Goal: Task Accomplishment & Management: Manage account settings

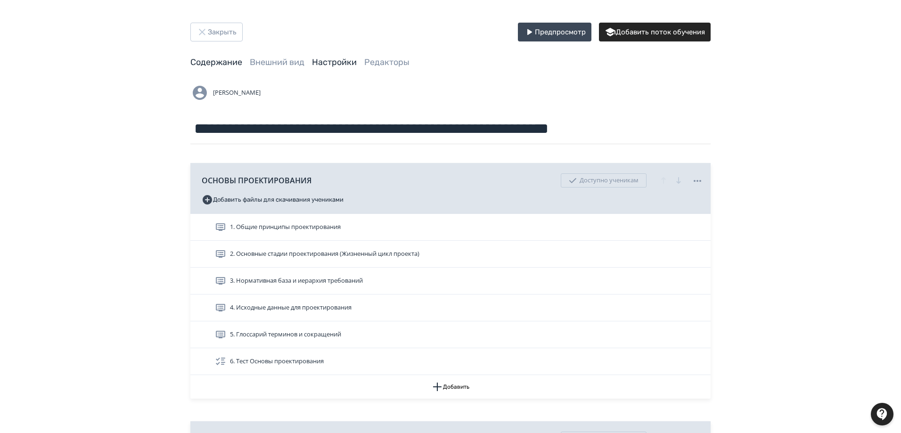
click at [332, 57] on link "Настройки" at bounding box center [334, 62] width 45 height 10
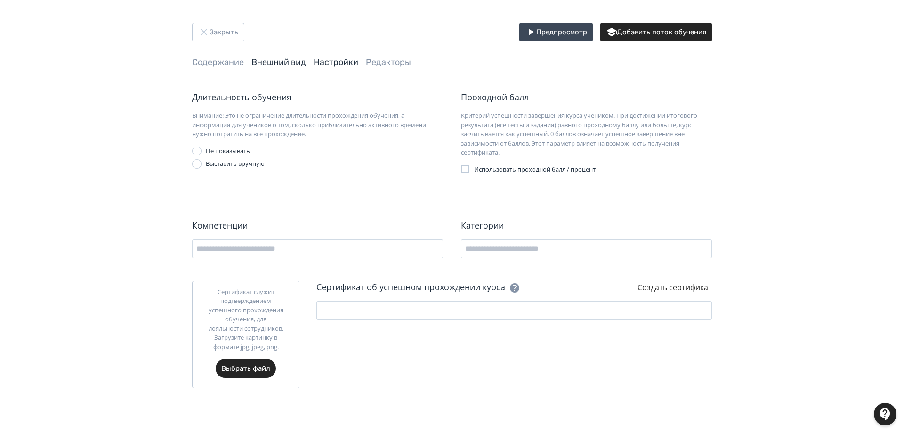
click at [286, 65] on link "Внешний вид" at bounding box center [279, 62] width 55 height 10
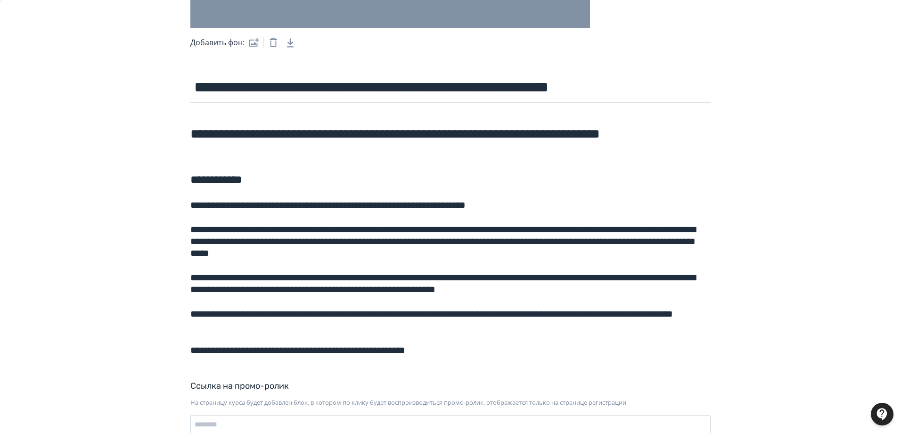
scroll to position [188, 0]
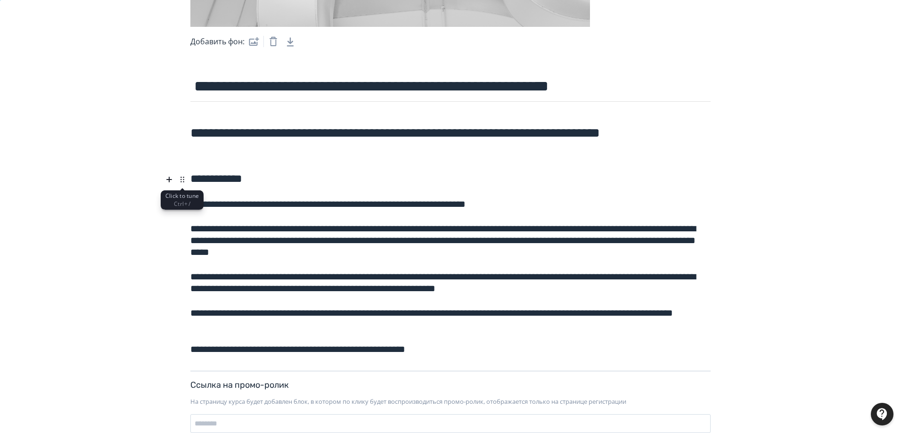
click at [183, 179] on icon at bounding box center [182, 179] width 11 height 11
click at [181, 179] on icon at bounding box center [182, 179] width 11 height 11
click at [179, 179] on icon at bounding box center [182, 179] width 11 height 11
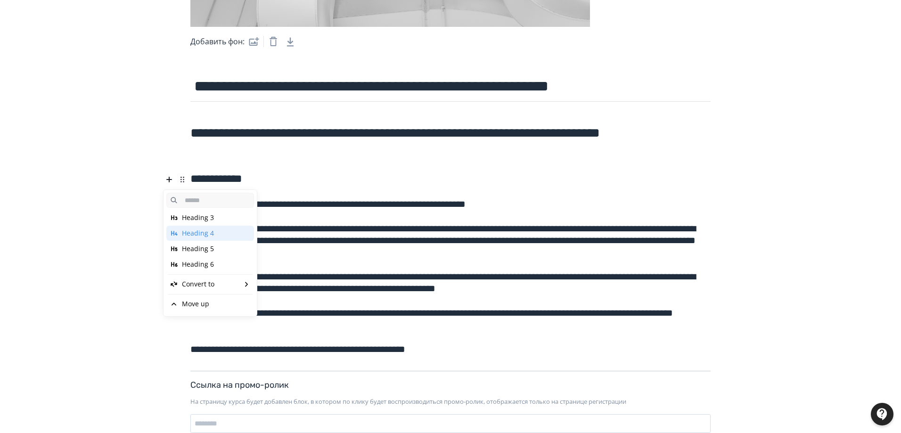
scroll to position [60, 0]
click at [212, 288] on div "Delete" at bounding box center [210, 290] width 88 height 15
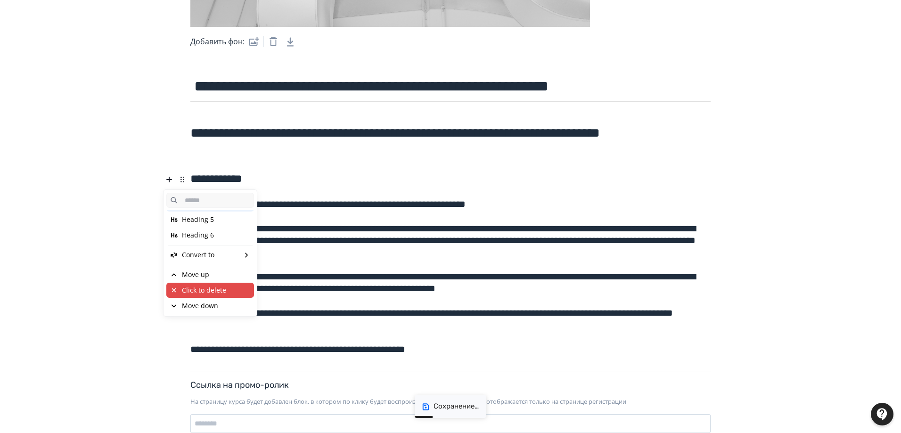
click at [219, 292] on div "Click to delete" at bounding box center [204, 289] width 44 height 9
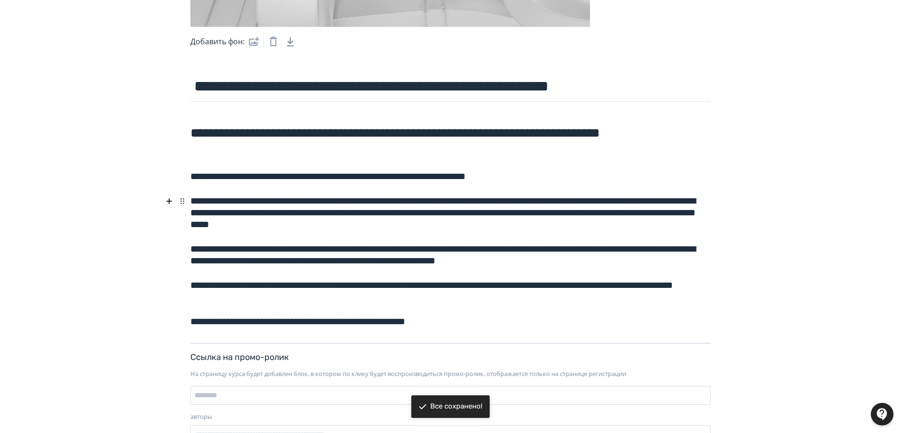
click at [583, 217] on h5 "**********" at bounding box center [450, 210] width 520 height 42
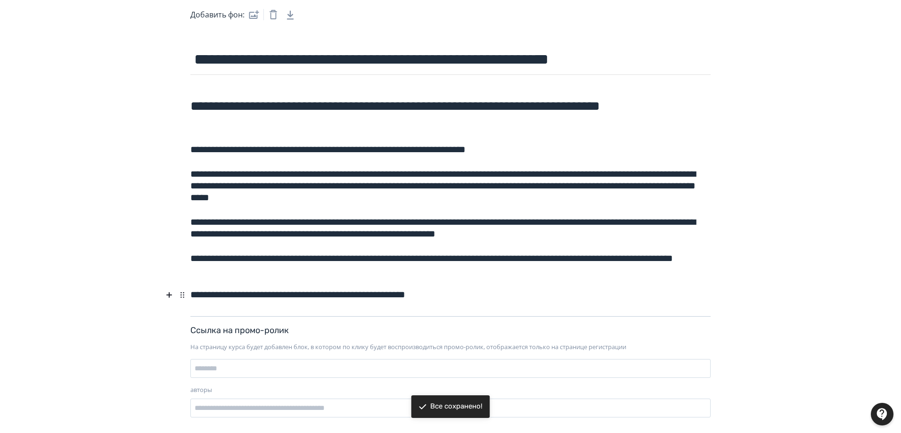
scroll to position [230, 0]
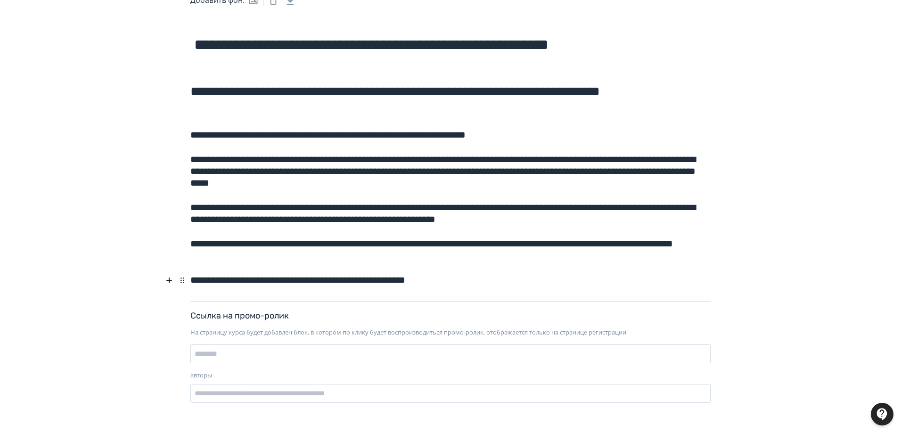
click at [483, 281] on h5 "**********" at bounding box center [450, 277] width 520 height 19
click at [182, 93] on icon at bounding box center [182, 92] width 11 height 11
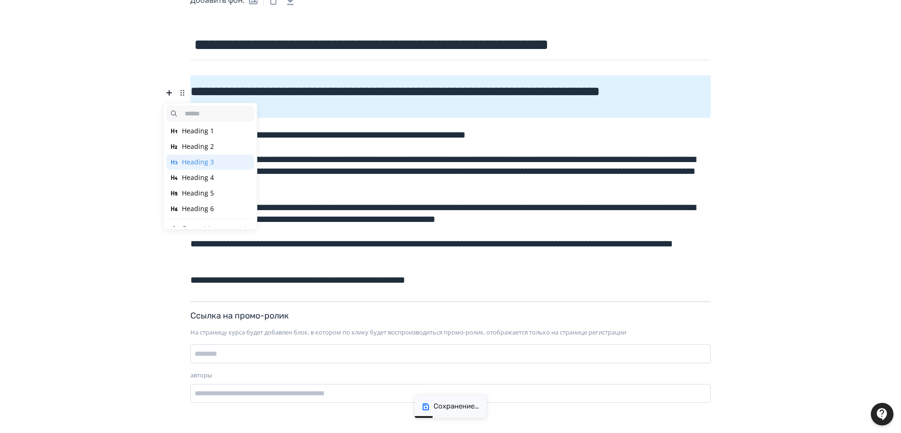
click at [206, 176] on div "Heading 4" at bounding box center [198, 177] width 32 height 9
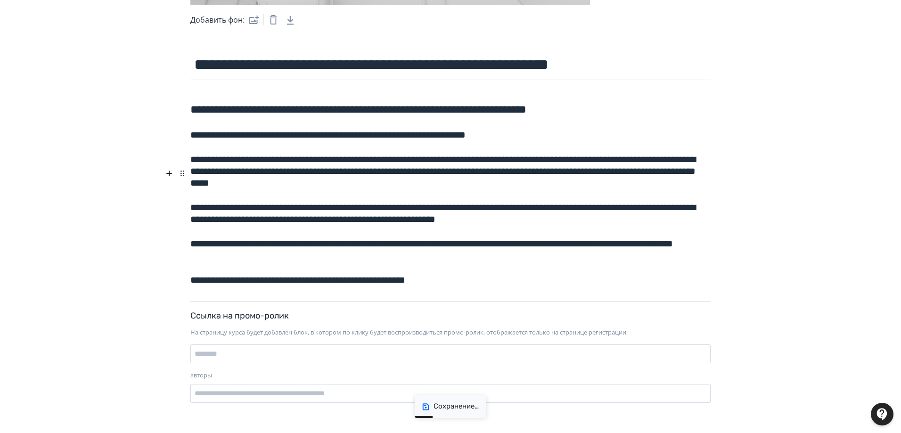
scroll to position [224, 0]
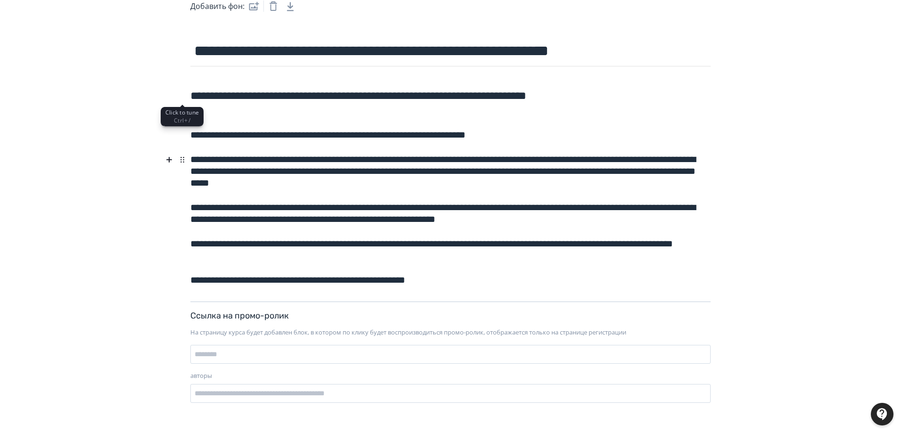
drag, startPoint x: 395, startPoint y: 181, endPoint x: 398, endPoint y: 194, distance: 13.0
click at [397, 192] on div "**********" at bounding box center [450, 191] width 520 height 220
click at [344, 205] on h5 "**********" at bounding box center [450, 211] width 520 height 31
click at [181, 96] on icon at bounding box center [181, 96] width 0 height 0
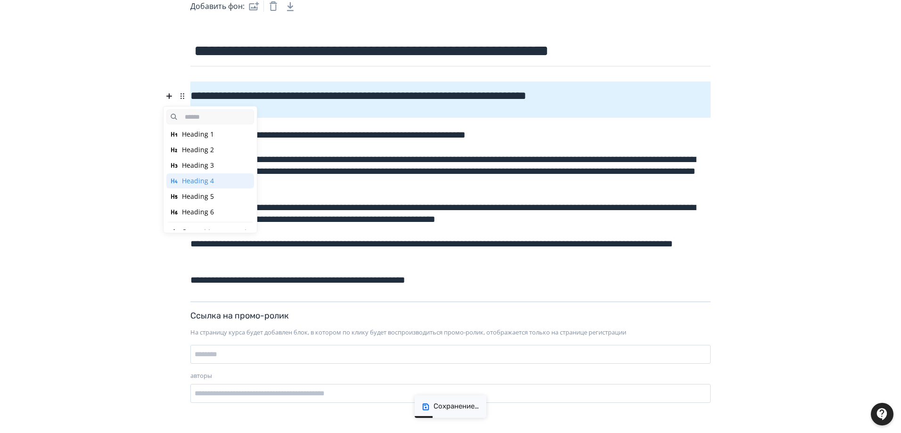
click at [201, 197] on div "Heading 5" at bounding box center [198, 196] width 32 height 9
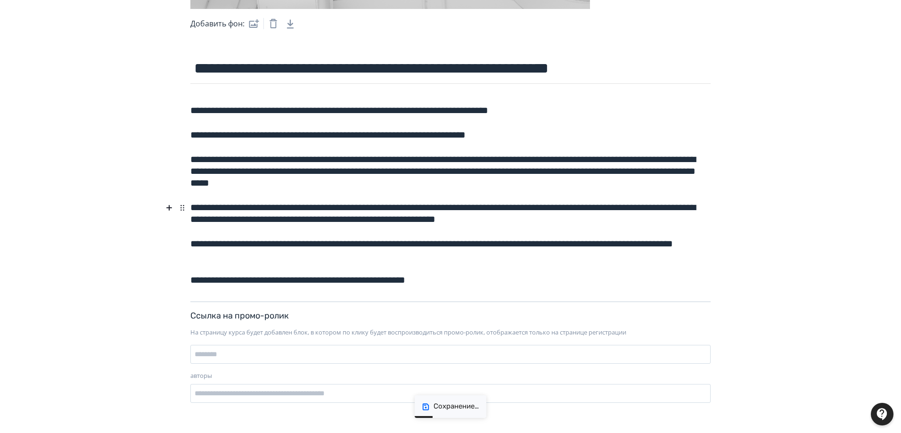
scroll to position [206, 0]
click at [182, 110] on div "**********" at bounding box center [450, 113] width 565 height 594
click at [181, 110] on icon at bounding box center [182, 110] width 11 height 11
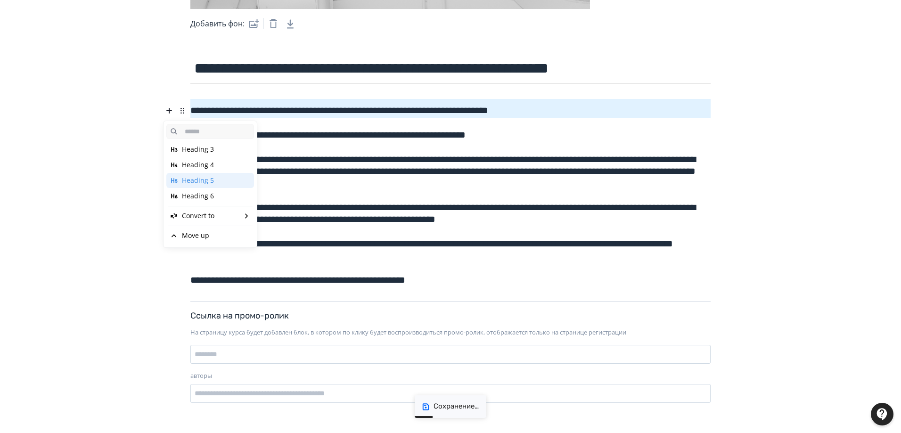
scroll to position [0, 0]
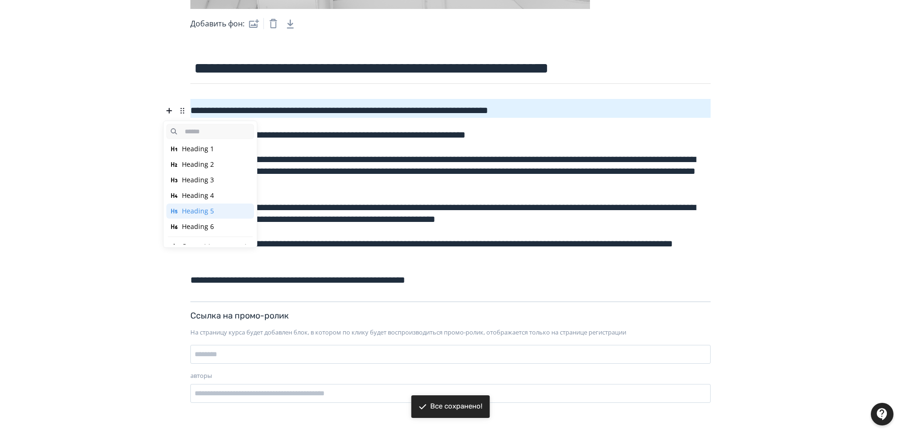
click at [210, 197] on div "Heading 4" at bounding box center [198, 195] width 32 height 9
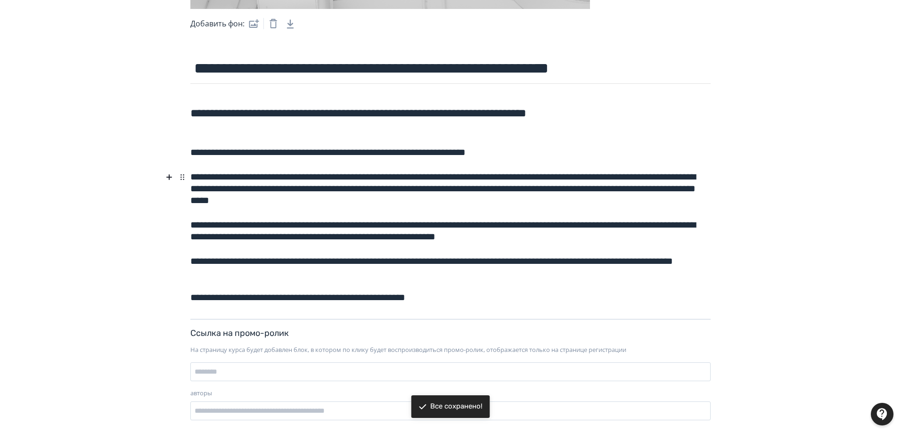
click at [312, 174] on h5 "**********" at bounding box center [450, 186] width 520 height 42
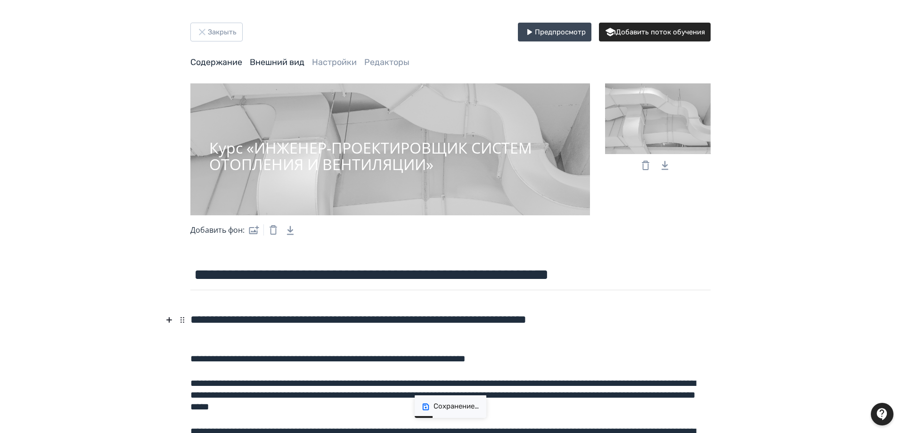
click at [211, 61] on link "Содержание" at bounding box center [216, 62] width 52 height 10
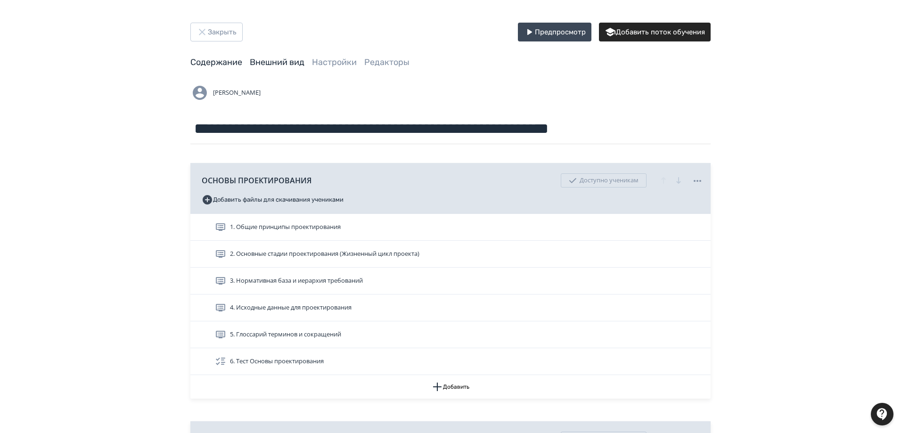
click at [272, 63] on link "Внешний вид" at bounding box center [277, 62] width 55 height 10
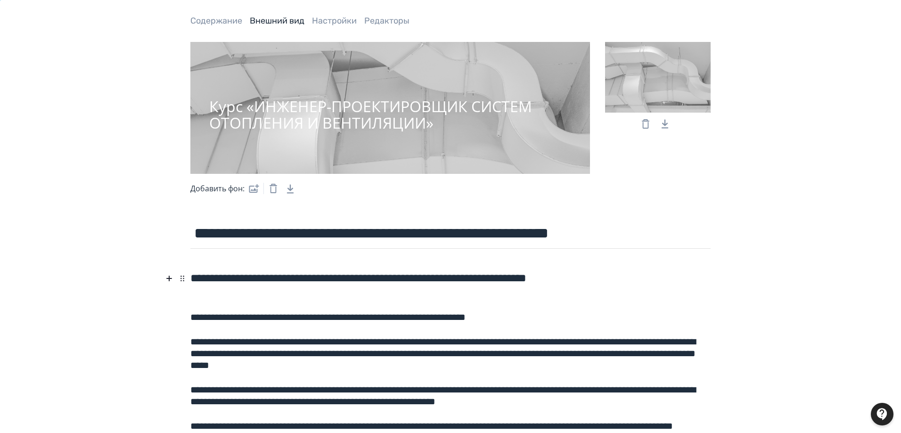
scroll to position [36, 0]
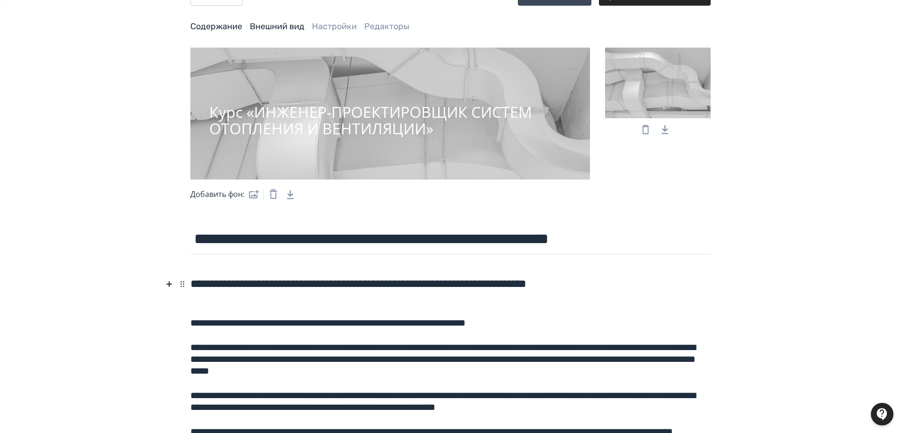
click at [211, 29] on link "Содержание" at bounding box center [216, 26] width 52 height 10
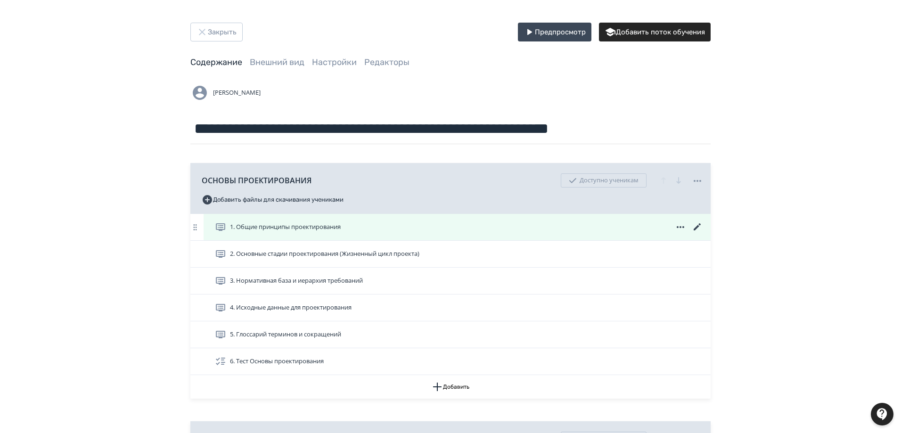
click at [694, 226] on icon at bounding box center [696, 226] width 11 height 11
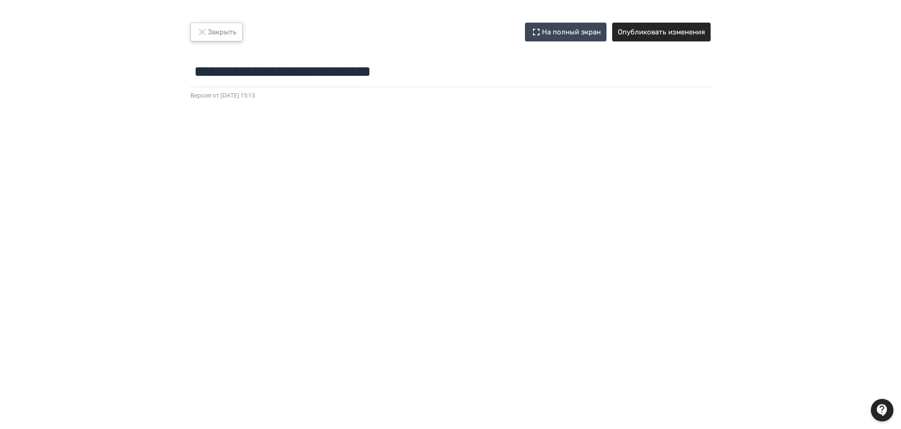
click at [204, 32] on icon "button" at bounding box center [201, 31] width 11 height 11
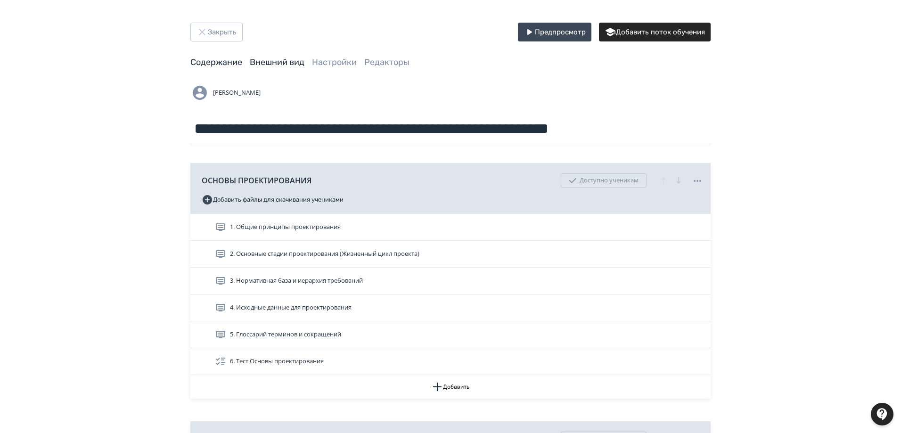
click at [287, 60] on link "Внешний вид" at bounding box center [277, 62] width 55 height 10
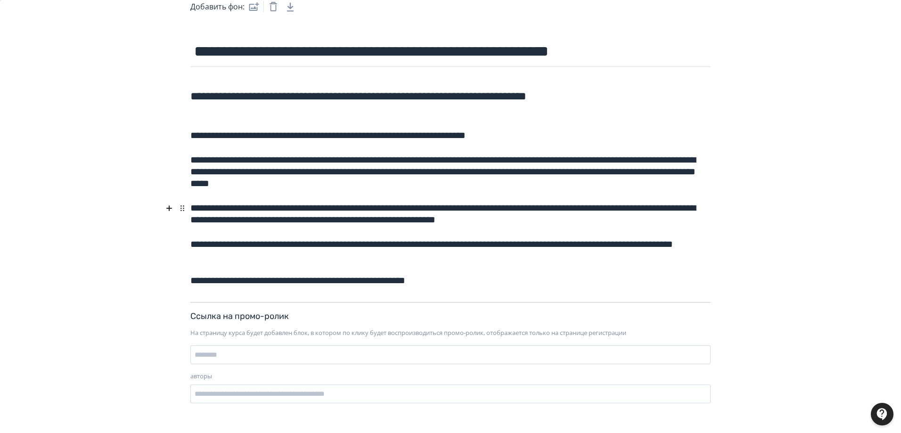
scroll to position [224, 0]
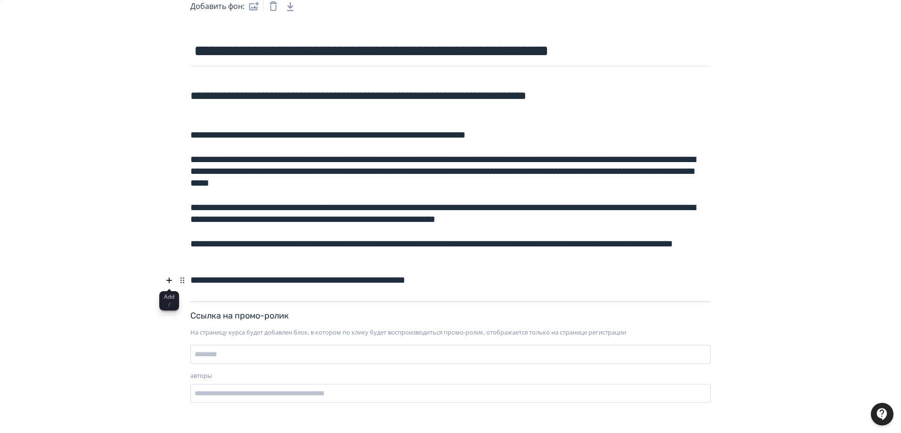
click at [168, 277] on icon at bounding box center [168, 280] width 11 height 11
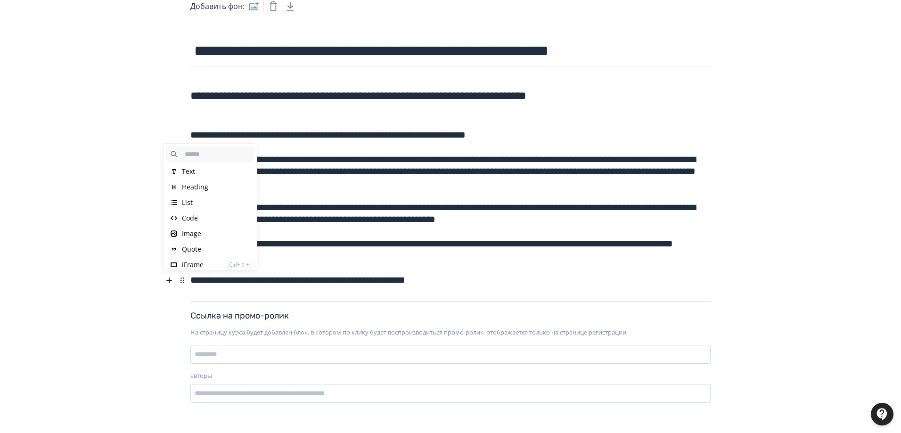
scroll to position [5, 0]
click at [488, 279] on h5 "**********" at bounding box center [450, 277] width 520 height 19
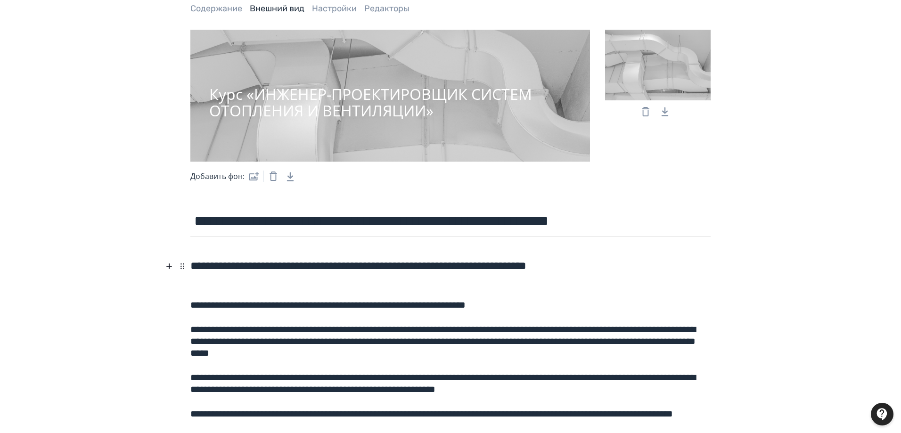
scroll to position [36, 0]
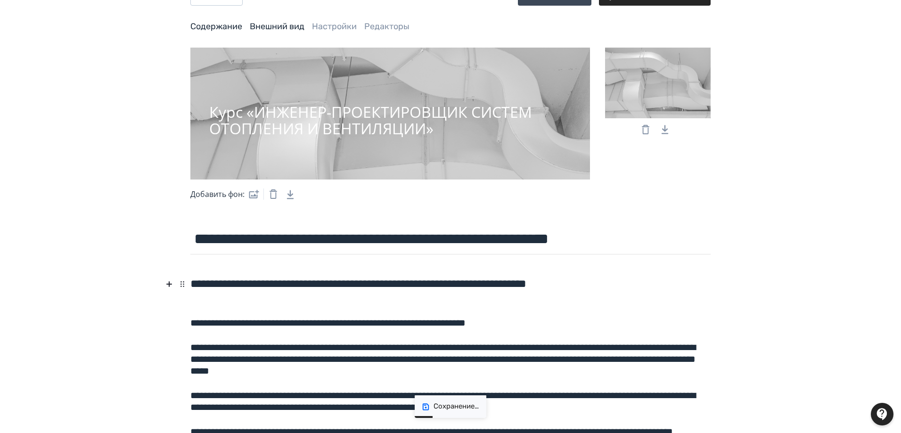
click at [203, 27] on link "Содержание" at bounding box center [216, 26] width 52 height 10
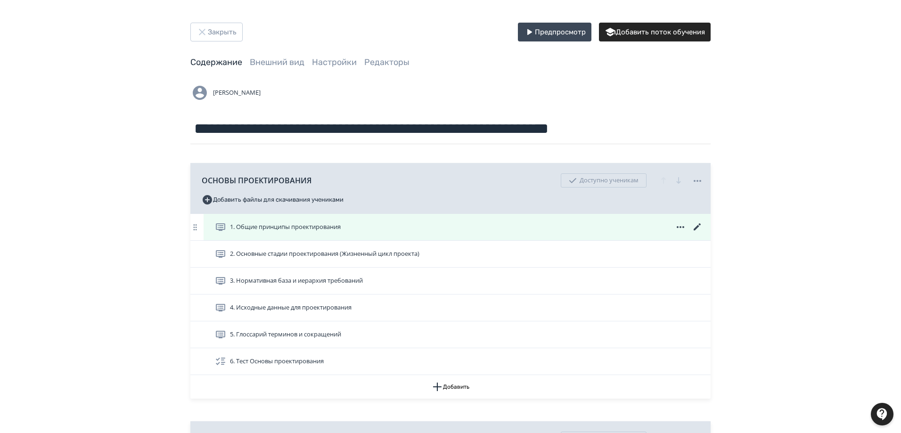
click at [697, 225] on icon at bounding box center [696, 226] width 11 height 11
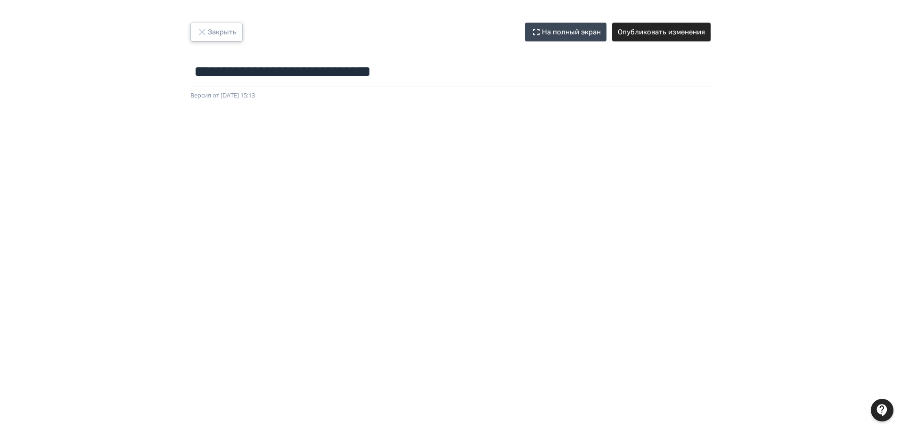
click at [201, 32] on icon "button" at bounding box center [201, 31] width 11 height 11
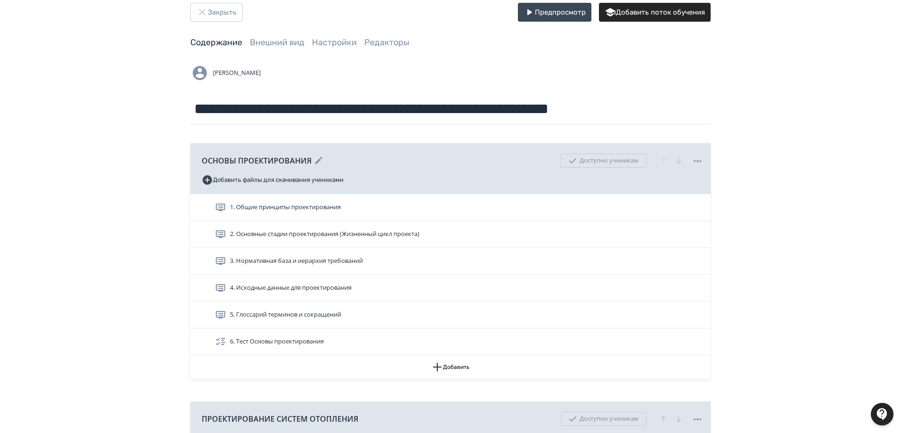
scroll to position [19, 0]
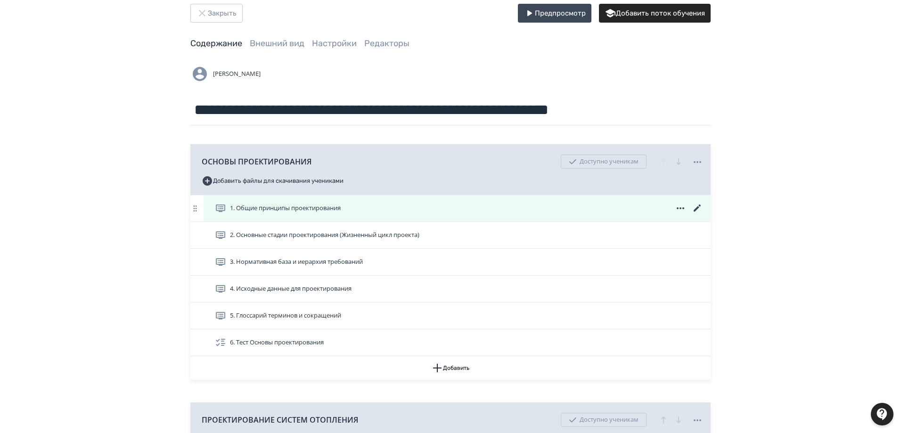
click at [696, 208] on icon at bounding box center [696, 207] width 7 height 7
